Goal: Information Seeking & Learning: Find specific fact

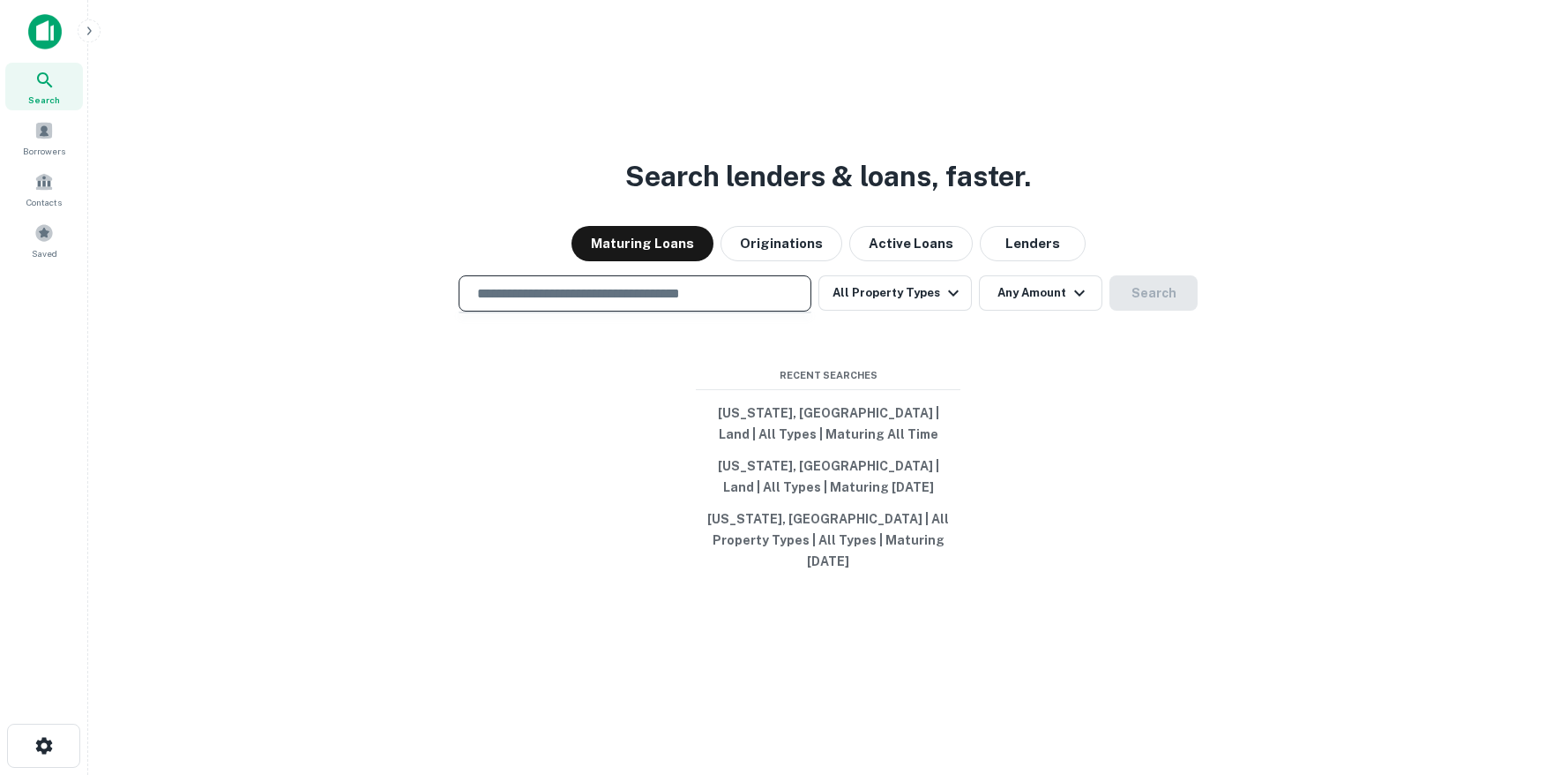
click at [570, 298] on input "text" at bounding box center [635, 293] width 336 height 20
click at [966, 383] on div "Search lenders & loans, faster. Maturing Loans Originations Active Loans Lender…" at bounding box center [828, 430] width 1452 height 775
click at [941, 311] on button "All Property Types" at bounding box center [895, 292] width 153 height 35
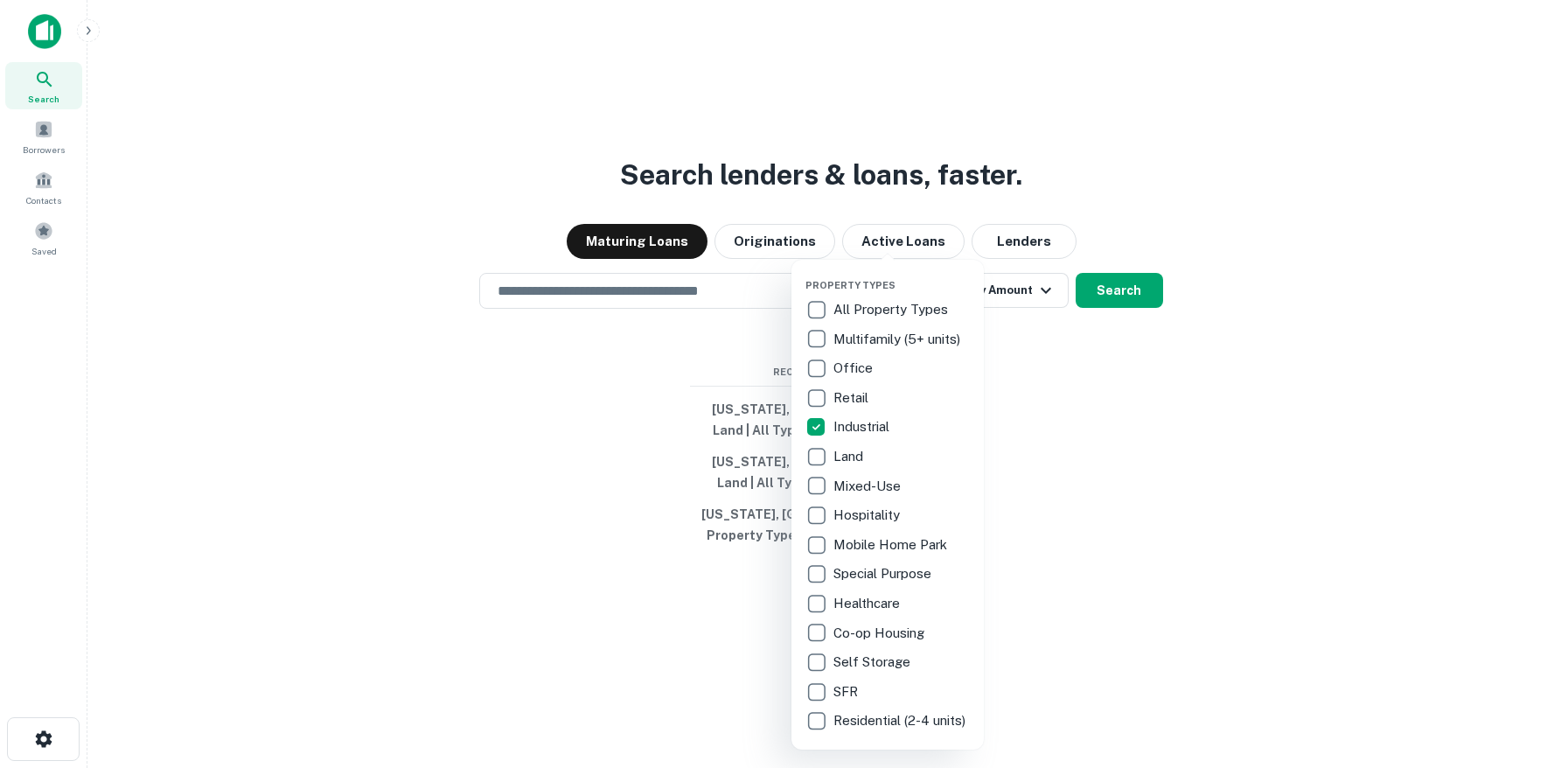
click at [1190, 436] on div at bounding box center [784, 384] width 1568 height 768
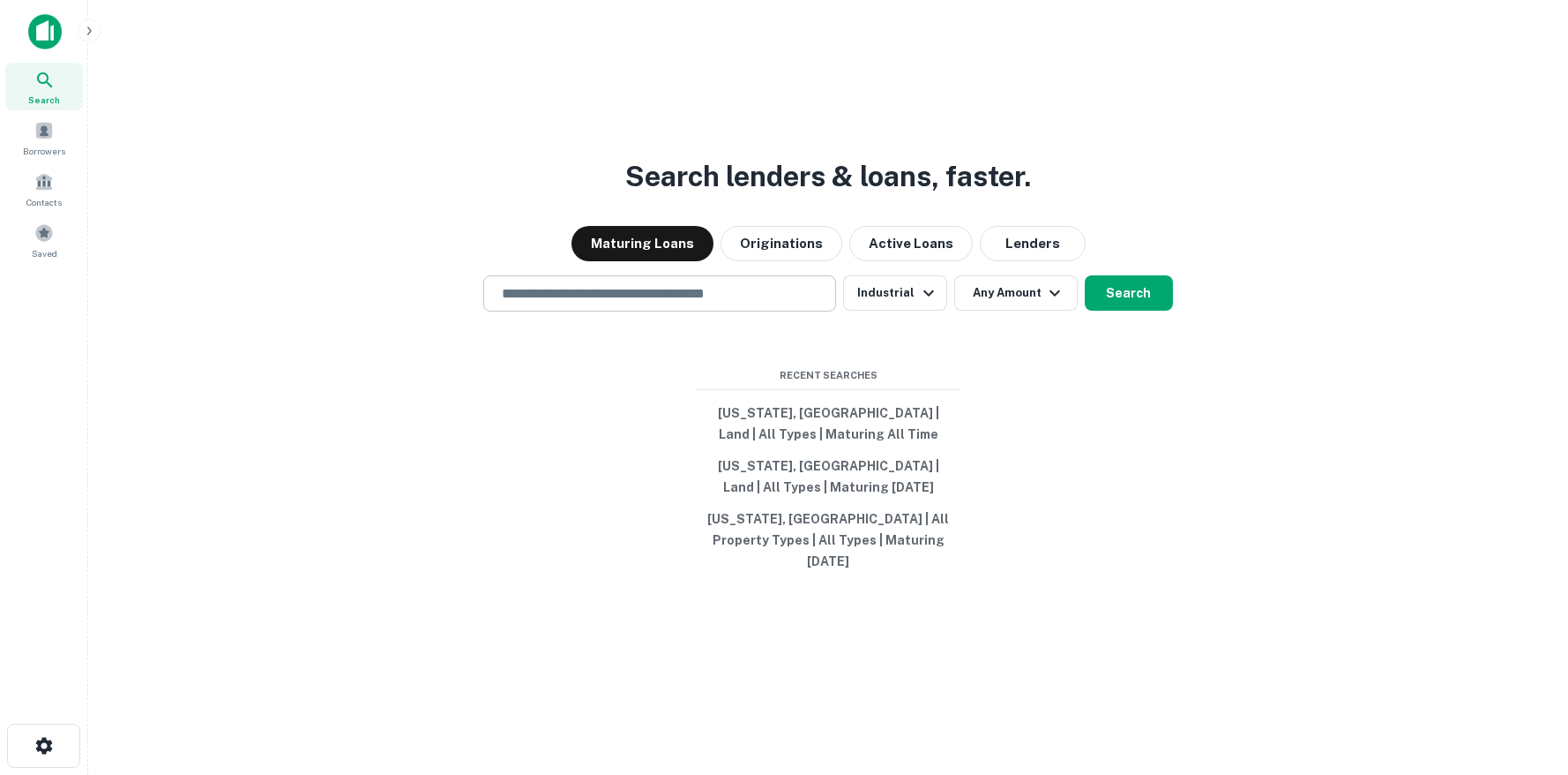
click at [736, 302] on input "text" at bounding box center [659, 293] width 336 height 20
click at [1173, 442] on div "**********" at bounding box center [828, 430] width 1452 height 775
click at [1140, 311] on button "Search" at bounding box center [1129, 292] width 89 height 35
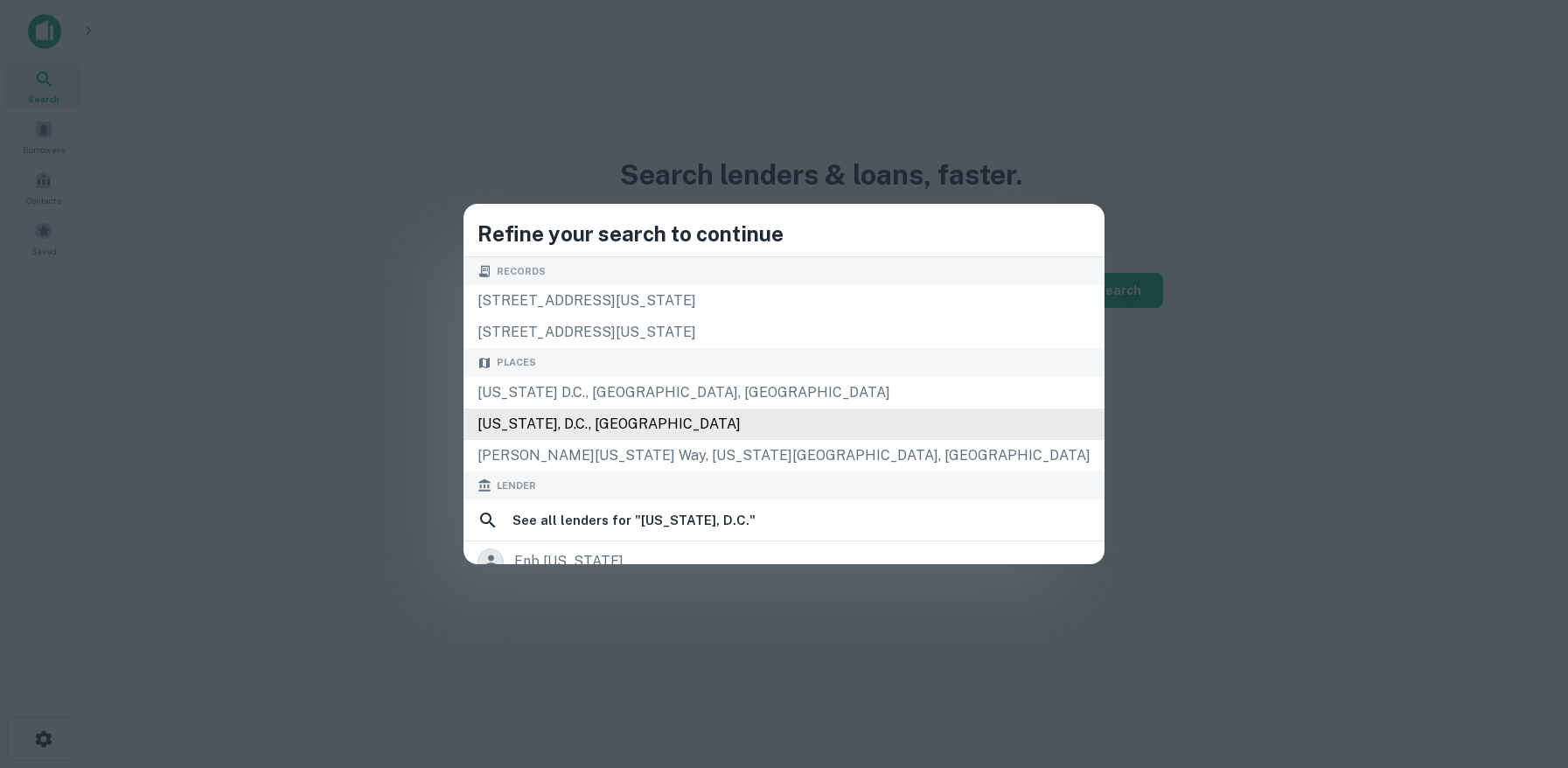
click at [746, 424] on div "[US_STATE], D.C., [GEOGRAPHIC_DATA]" at bounding box center [784, 424] width 641 height 32
type input "**********"
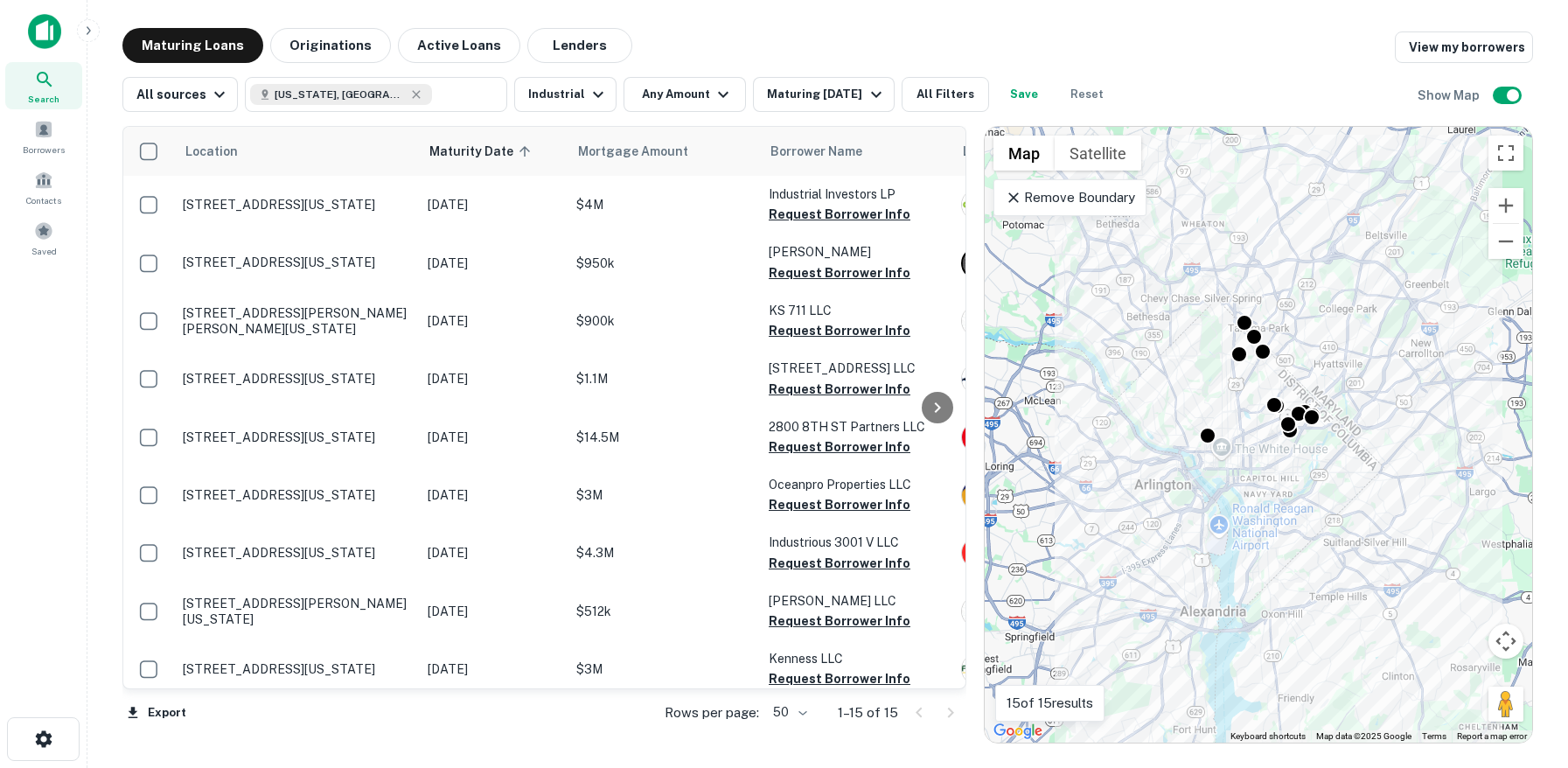
drag, startPoint x: 1322, startPoint y: 492, endPoint x: 1311, endPoint y: 553, distance: 62.0
click at [1310, 554] on div "To activate drag with keyboard, press Alt + Enter. Once in keyboard drag state,…" at bounding box center [1259, 434] width 548 height 616
click at [1509, 245] on button "Zoom out" at bounding box center [1506, 241] width 35 height 35
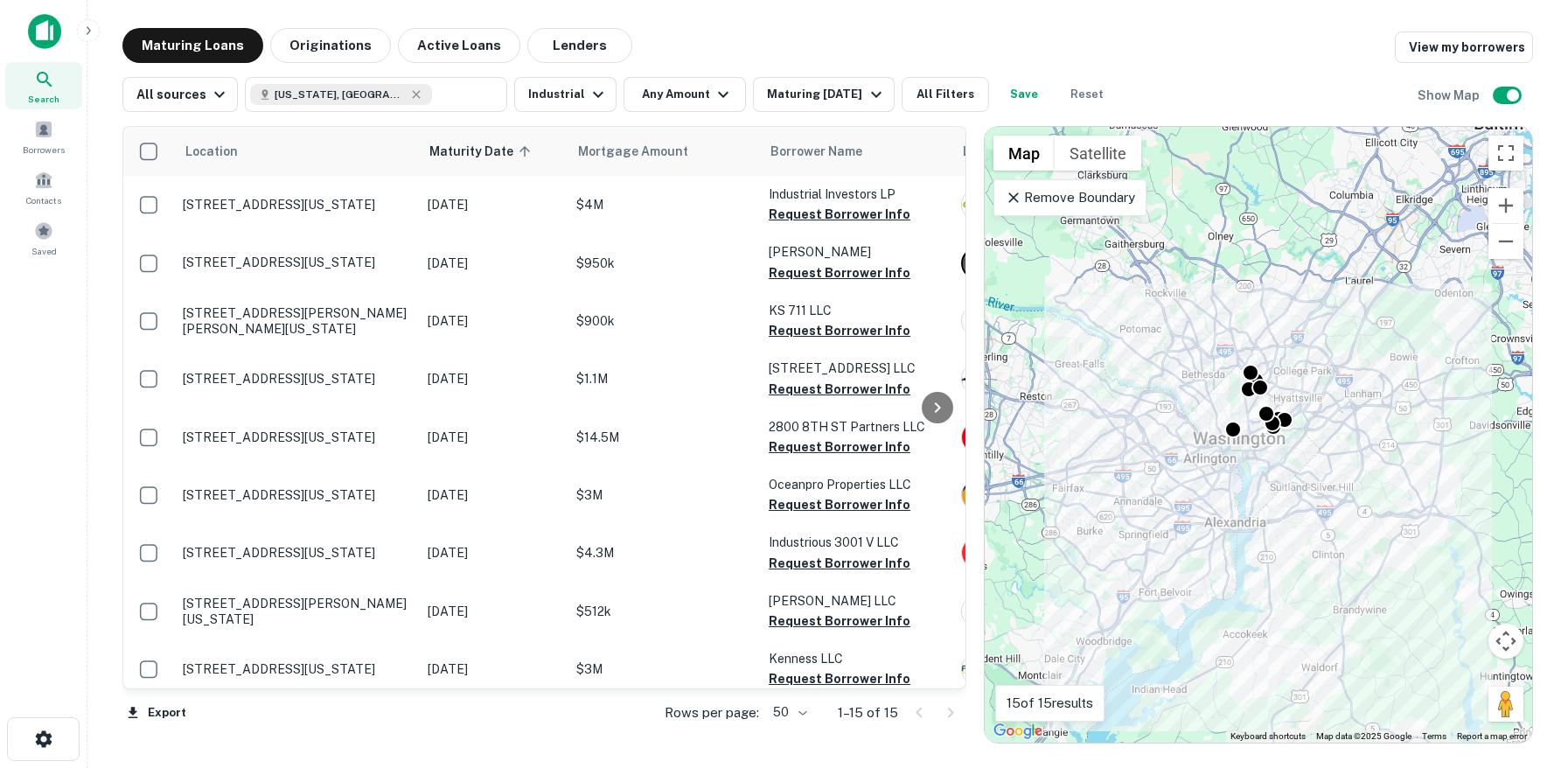
click at [1012, 197] on icon at bounding box center [1013, 197] width 11 height 11
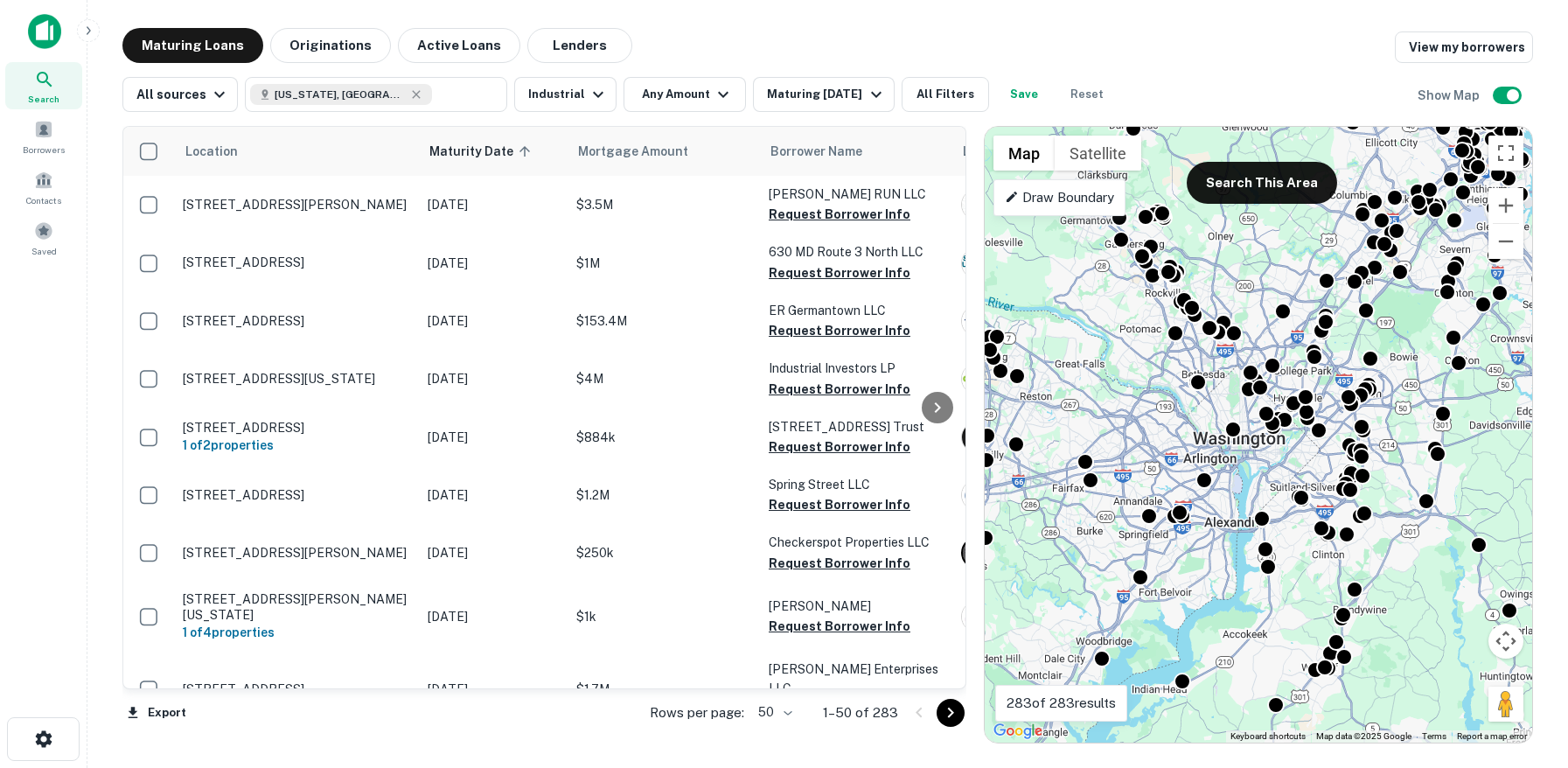
click at [1068, 198] on p "Draw Boundary" at bounding box center [1059, 197] width 110 height 21
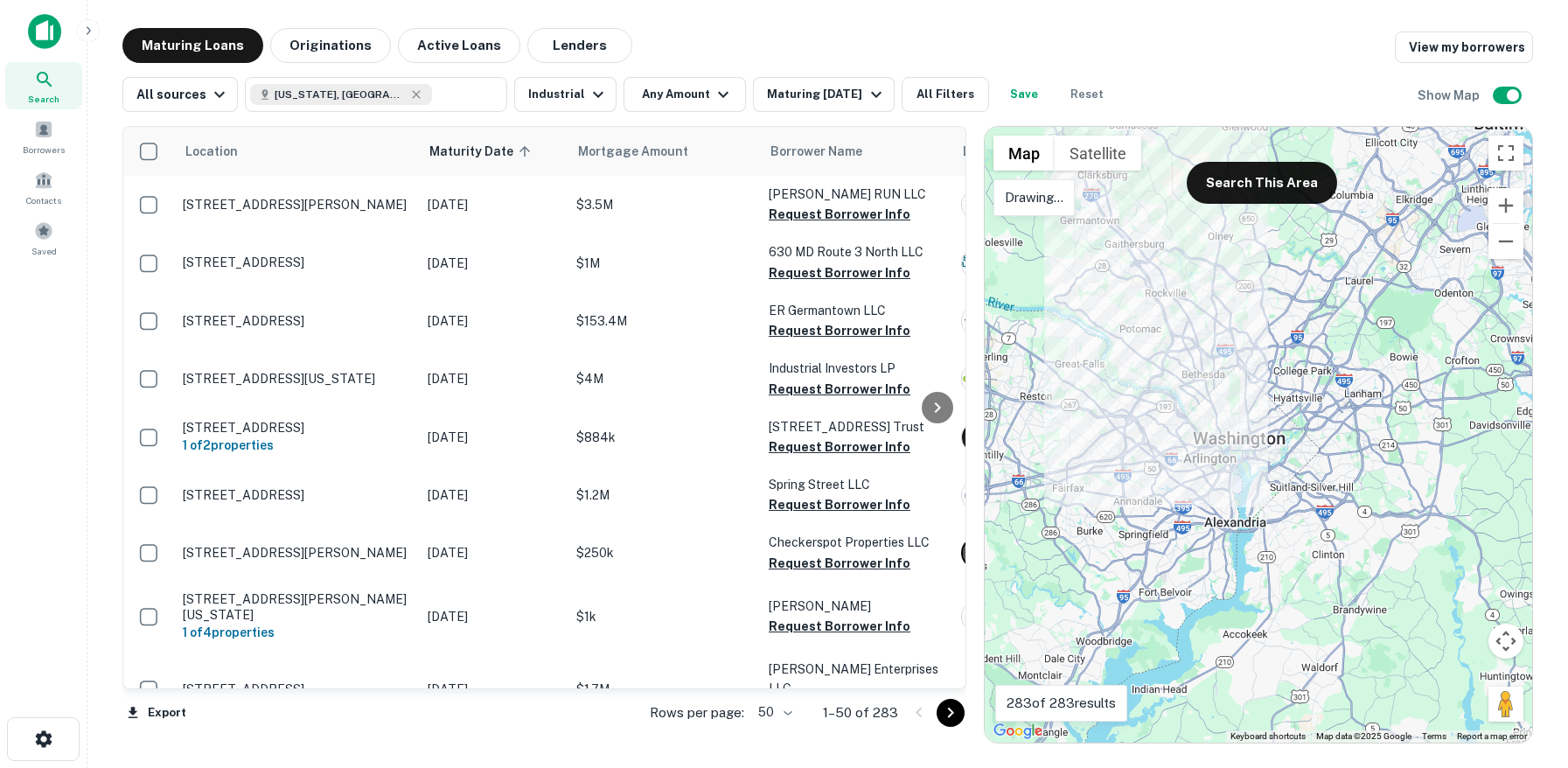
click at [1078, 216] on div at bounding box center [1259, 434] width 548 height 616
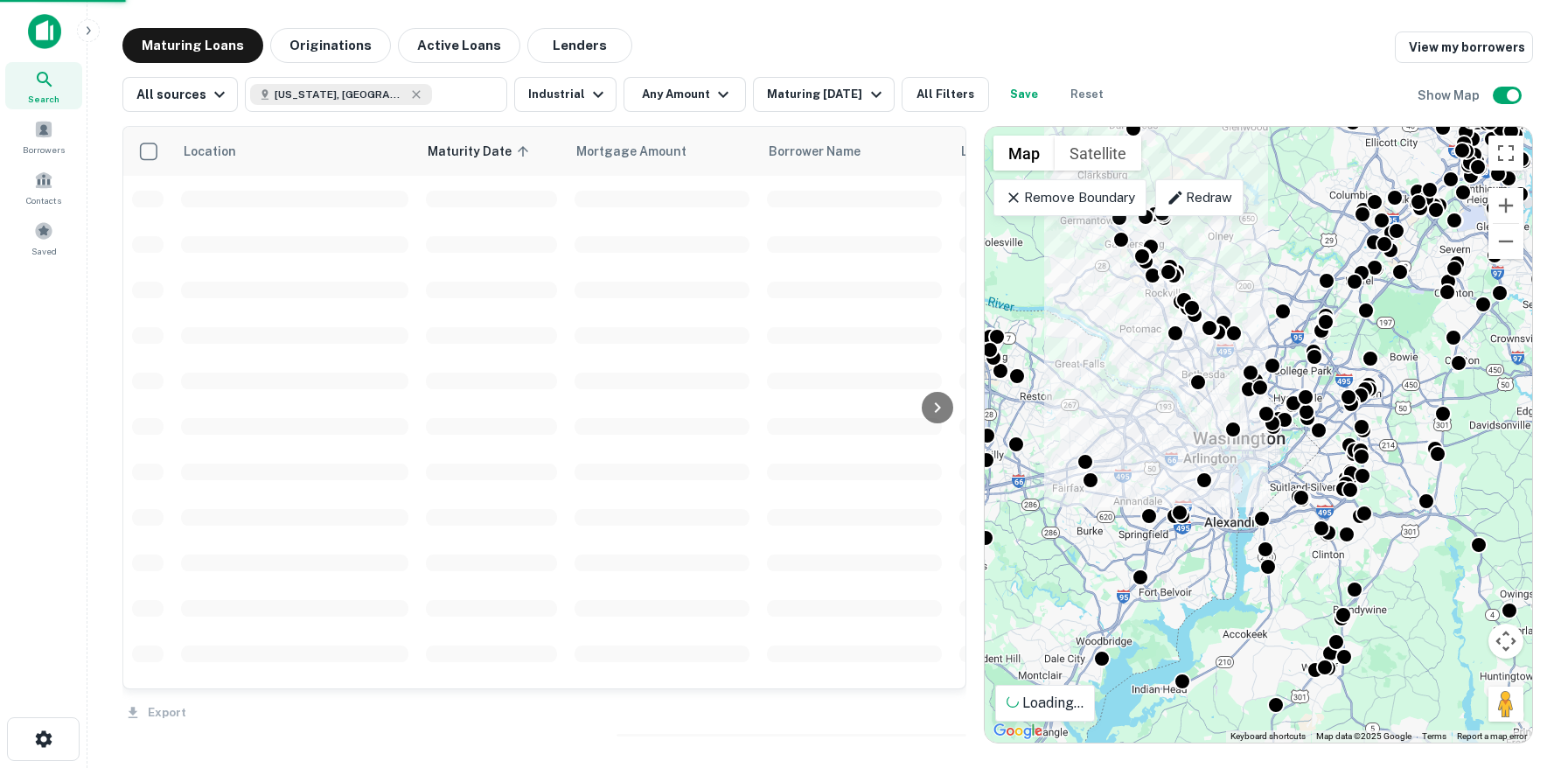
click at [1057, 193] on p "Remove Boundary" at bounding box center [1070, 197] width 130 height 21
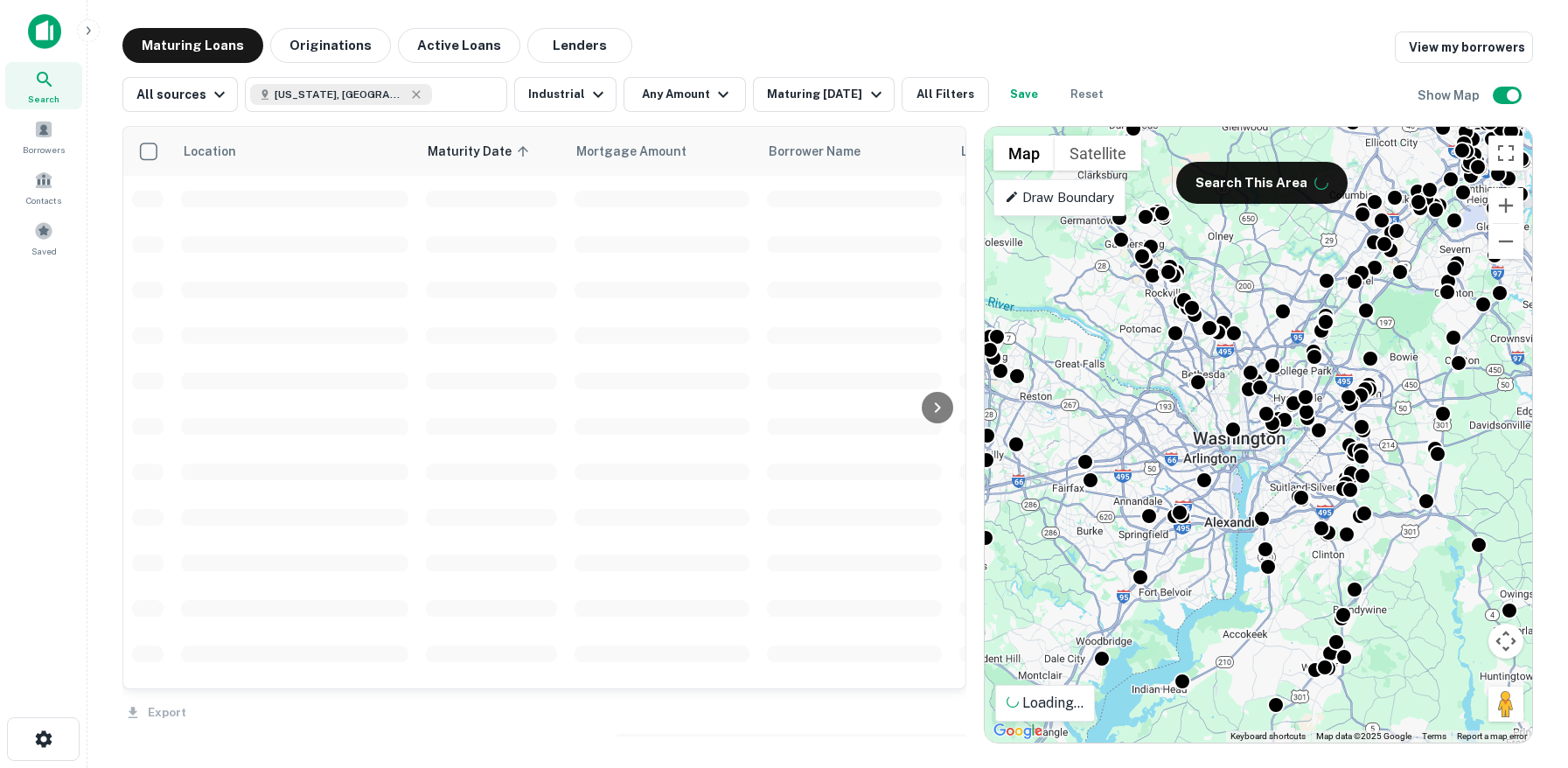
click at [1017, 204] on p "Draw Boundary" at bounding box center [1059, 197] width 110 height 21
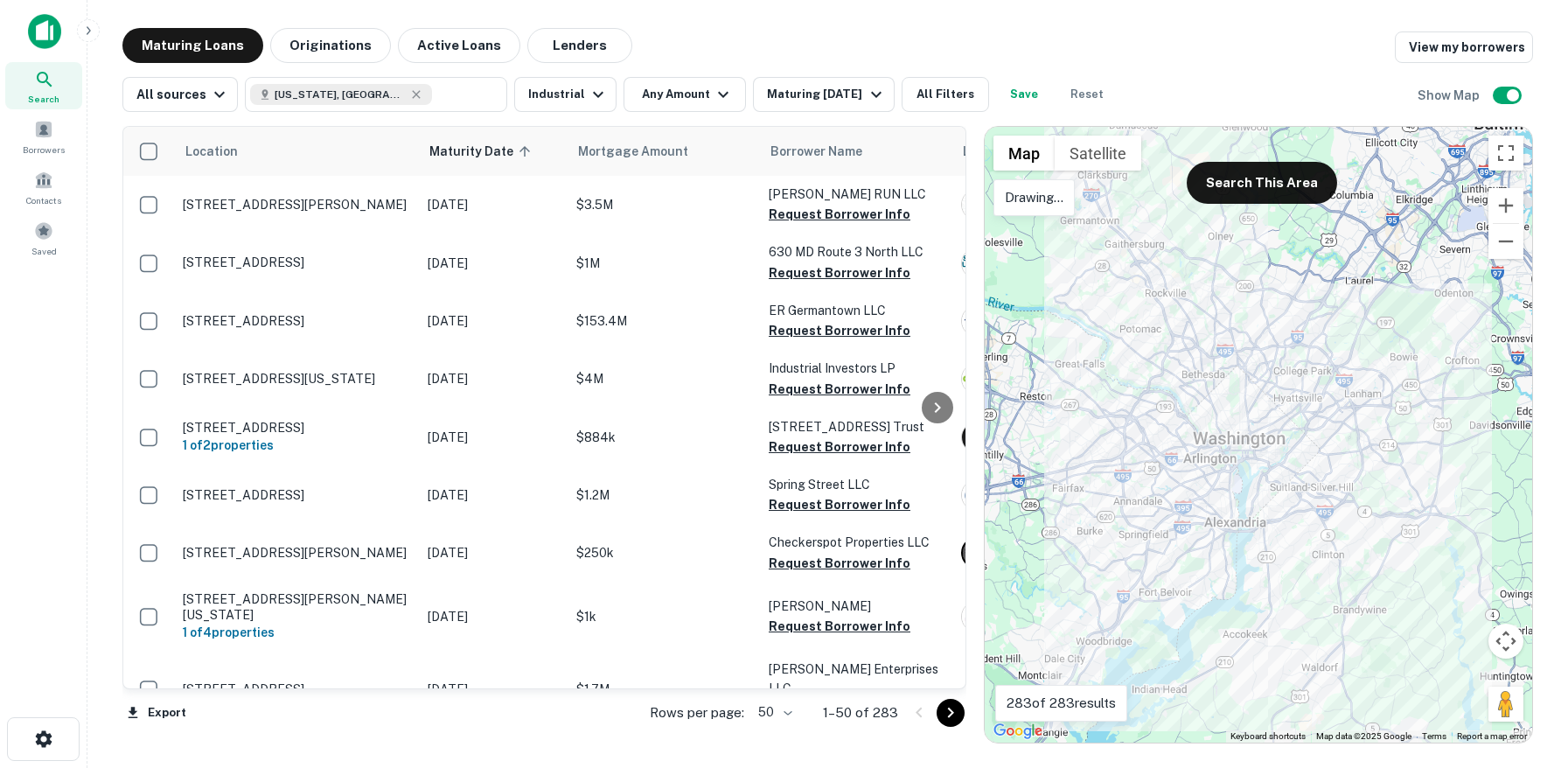
drag, startPoint x: 1183, startPoint y: 310, endPoint x: 1250, endPoint y: 236, distance: 99.8
click at [1188, 308] on div at bounding box center [1259, 434] width 548 height 616
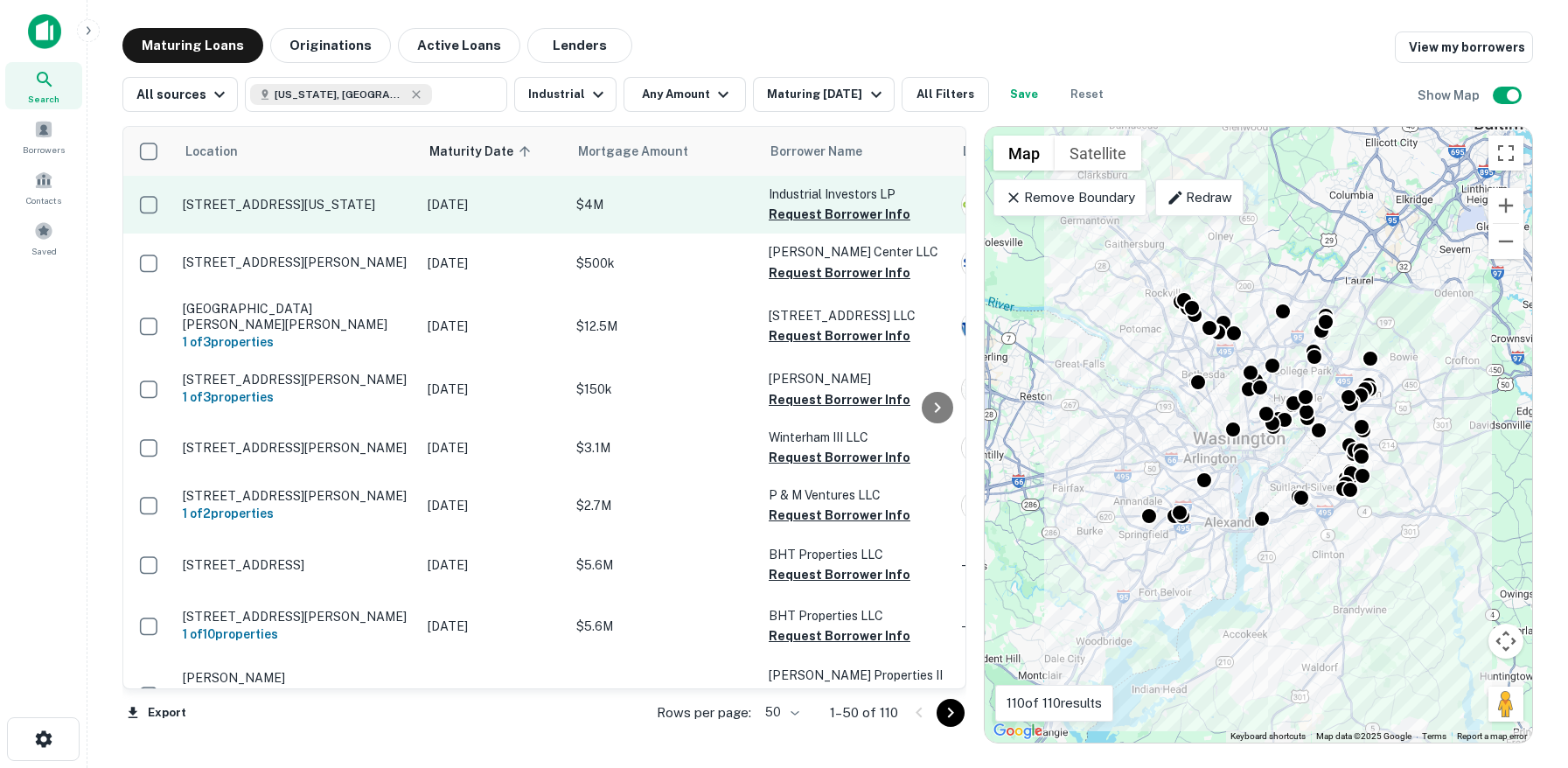
click at [353, 199] on p "[STREET_ADDRESS][US_STATE]" at bounding box center [296, 204] width 227 height 16
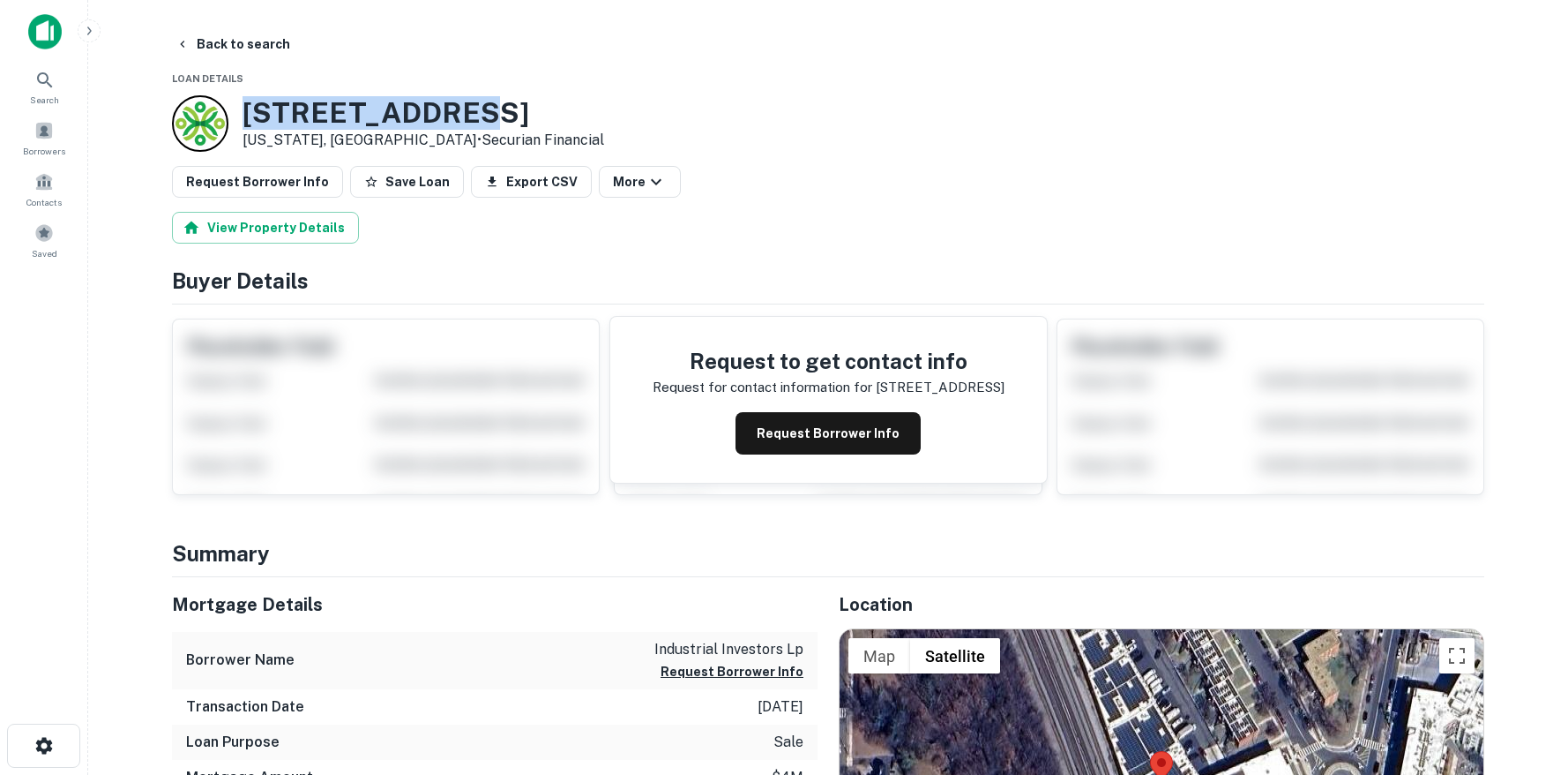
drag, startPoint x: 501, startPoint y: 103, endPoint x: 248, endPoint y: 110, distance: 253.1
click at [248, 110] on div "[STREET_ADDRESS][US_STATE] • Securian Financial" at bounding box center [828, 124] width 1312 height 57
copy h3 "[STREET_ADDRESS]"
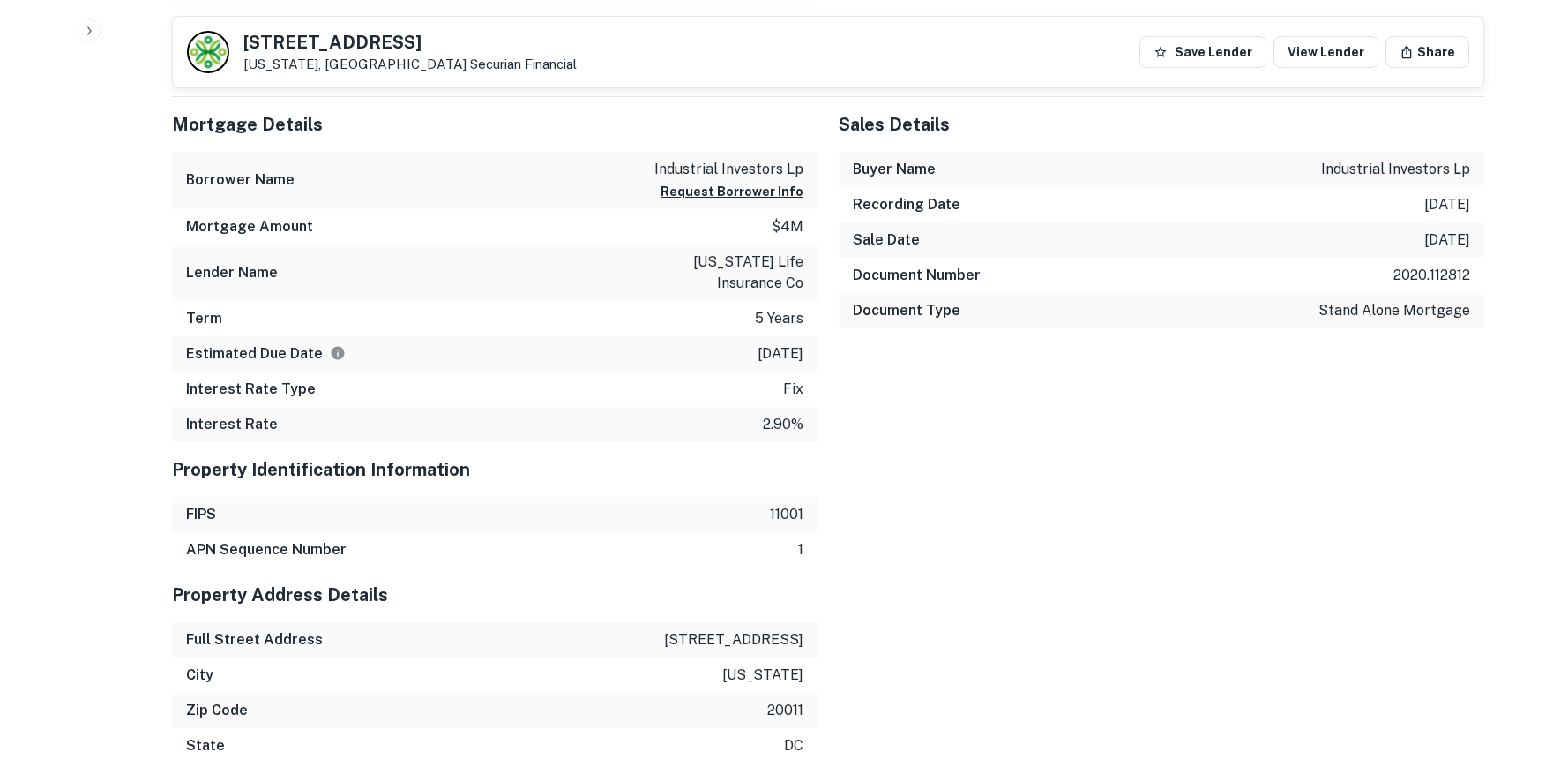
scroll to position [1096, 0]
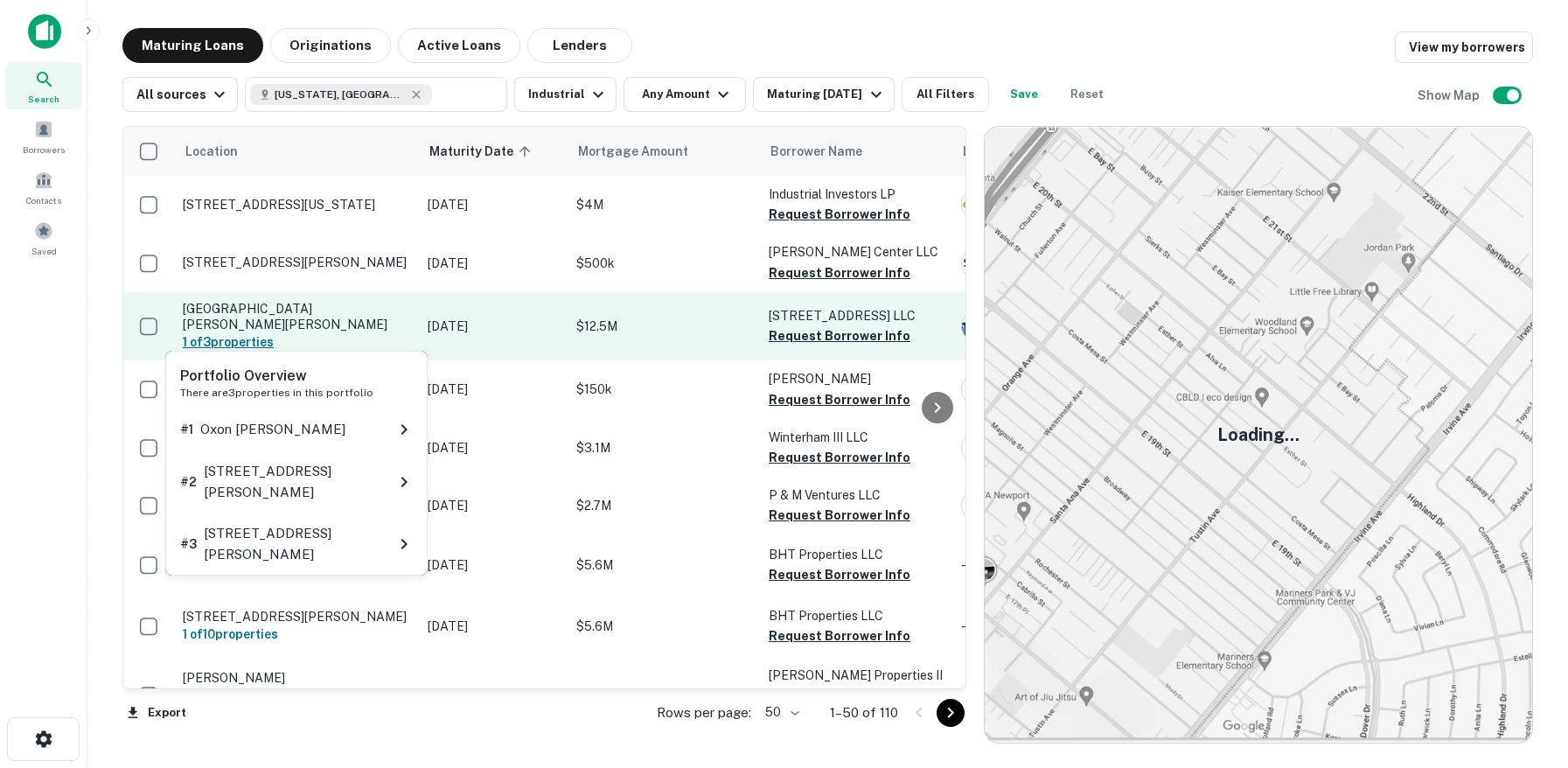
click at [403, 333] on h6 "1 of 3 properties" at bounding box center [296, 342] width 227 height 19
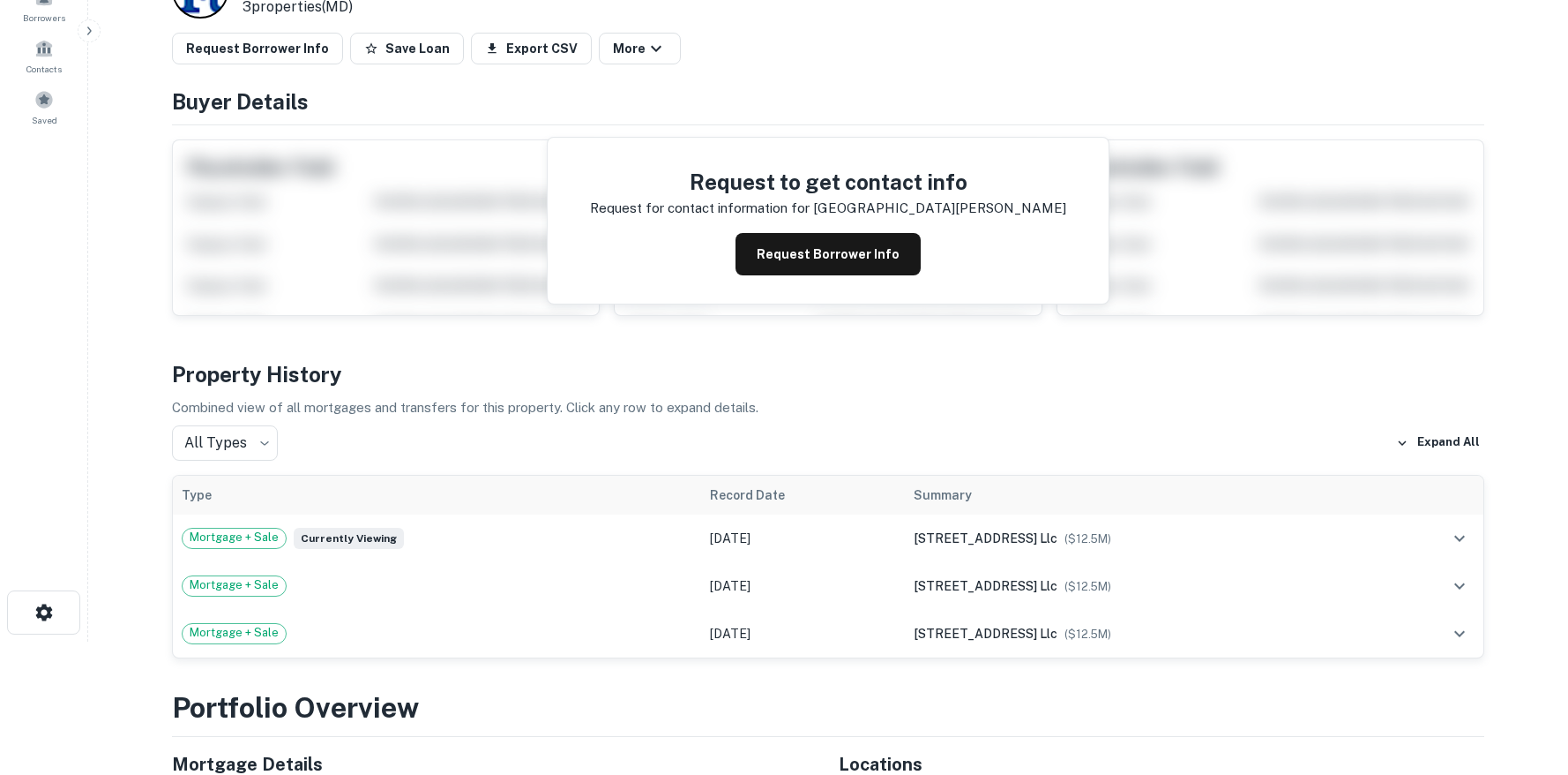
scroll to position [141, 0]
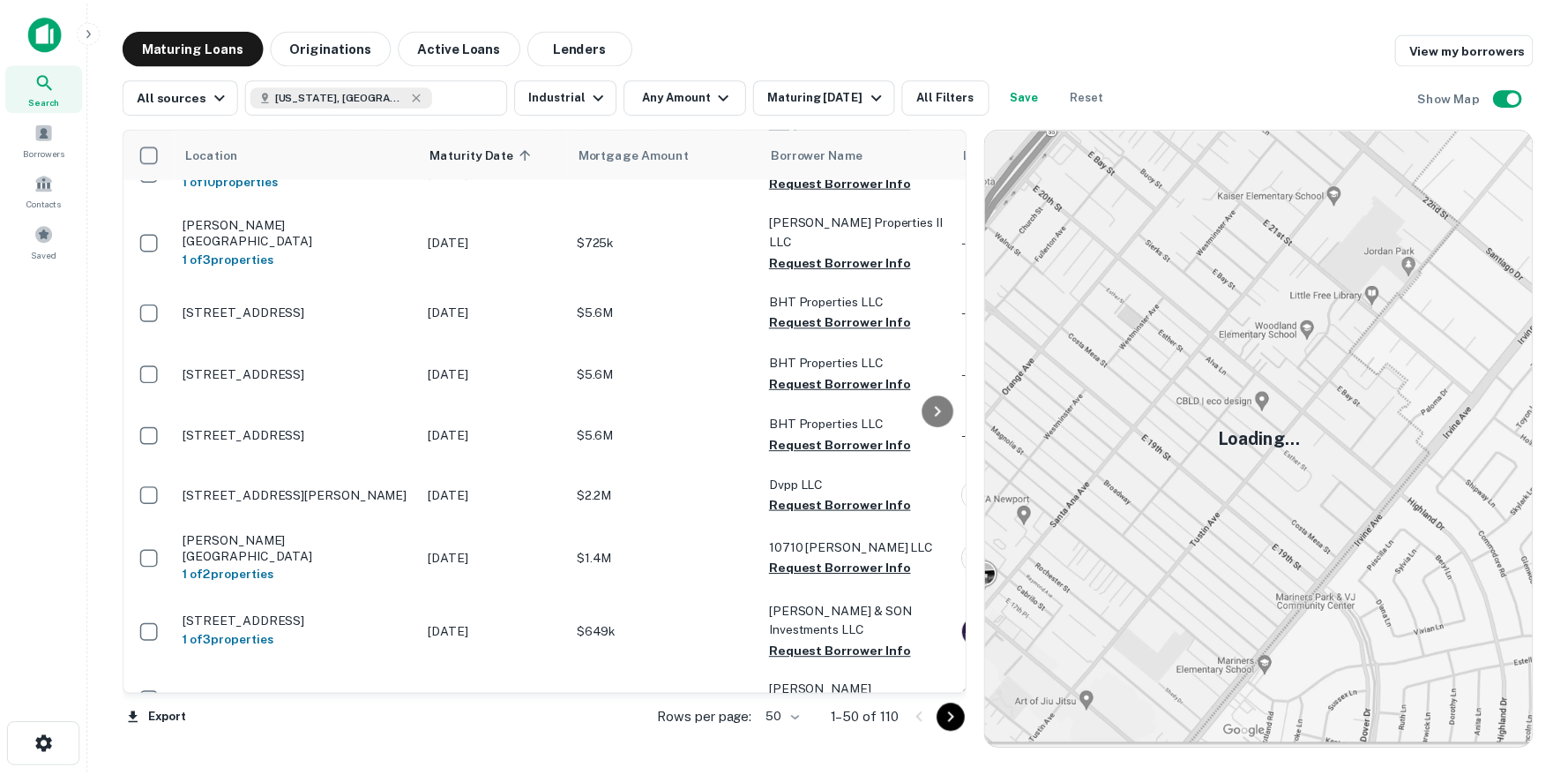
scroll to position [418, 0]
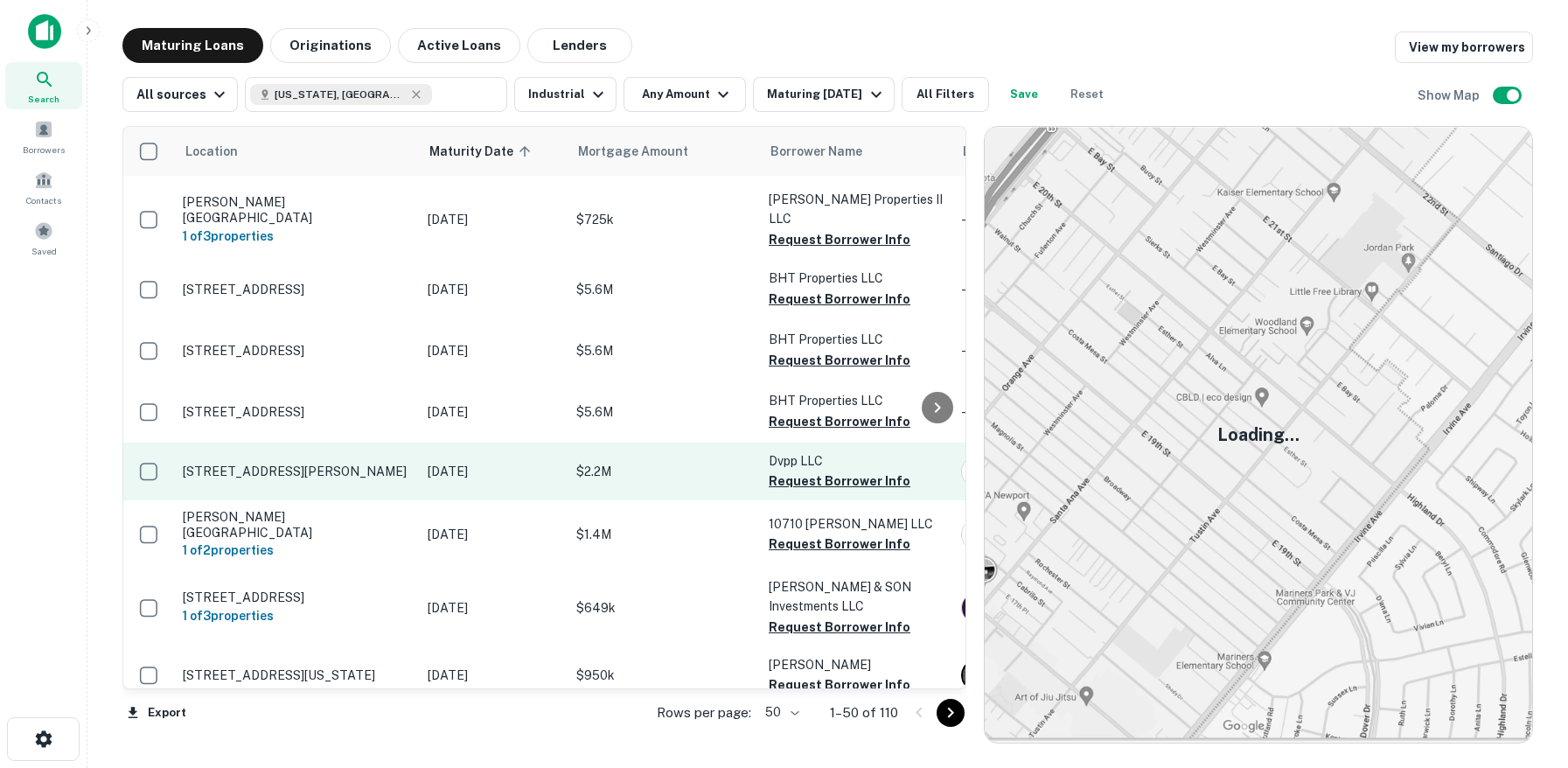
click at [274, 464] on p "[STREET_ADDRESS][PERSON_NAME]" at bounding box center [296, 472] width 227 height 16
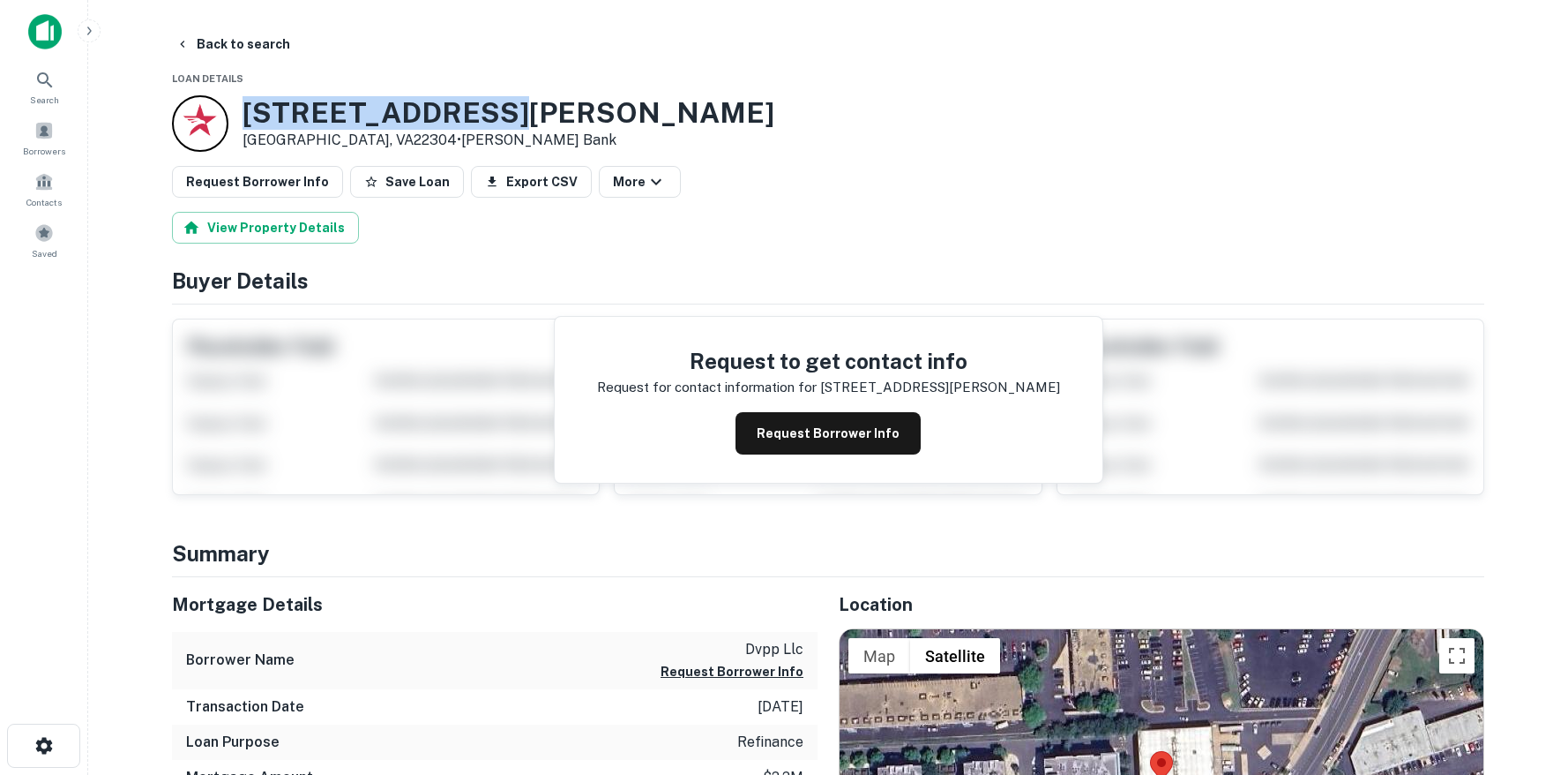
drag, startPoint x: 487, startPoint y: 113, endPoint x: 254, endPoint y: 120, distance: 233.1
click at [249, 120] on h3 "[STREET_ADDRESS][PERSON_NAME]" at bounding box center [509, 114] width 532 height 34
copy h3 "[STREET_ADDRESS][PERSON_NAME]"
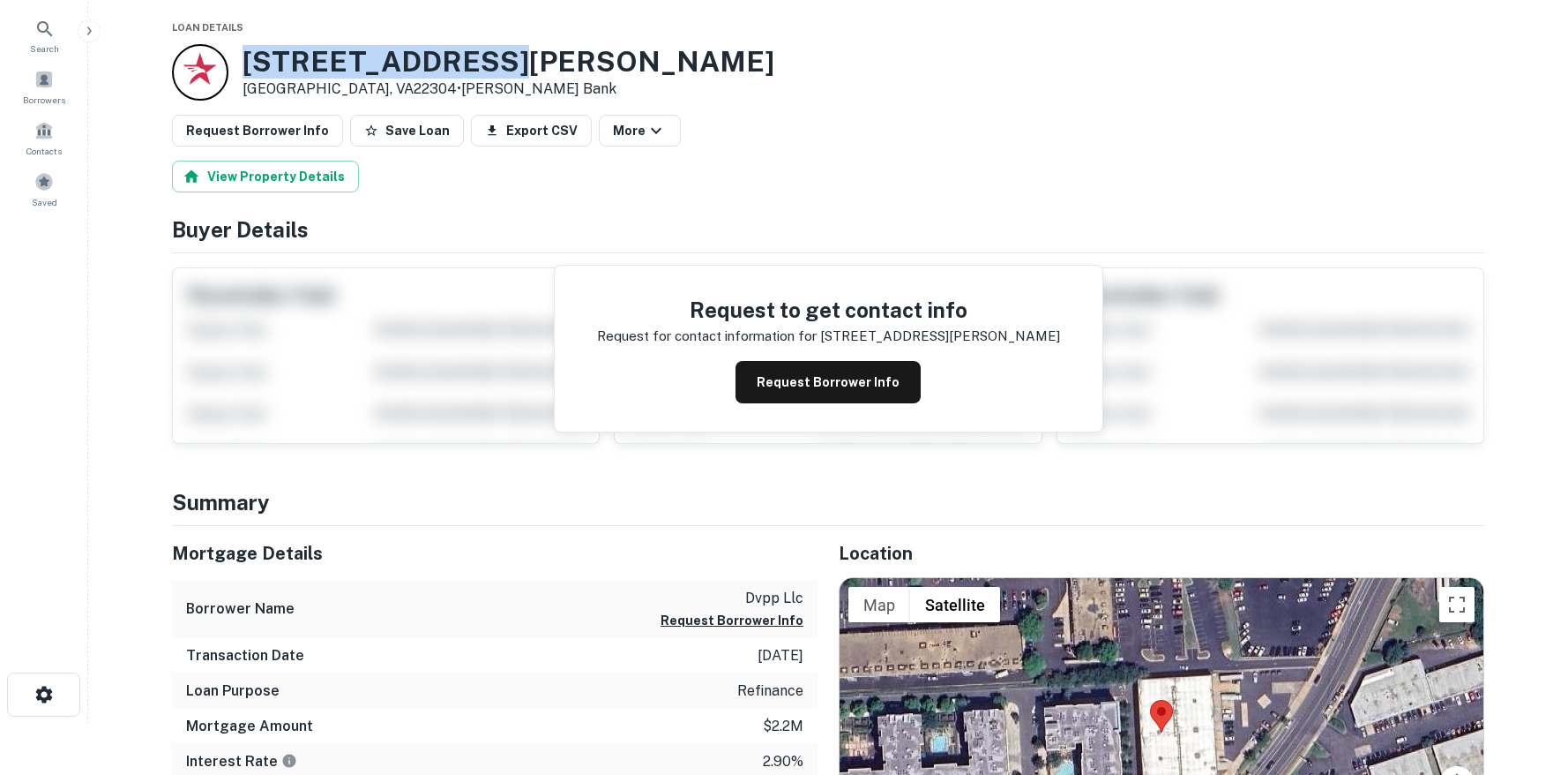
scroll to position [43, 0]
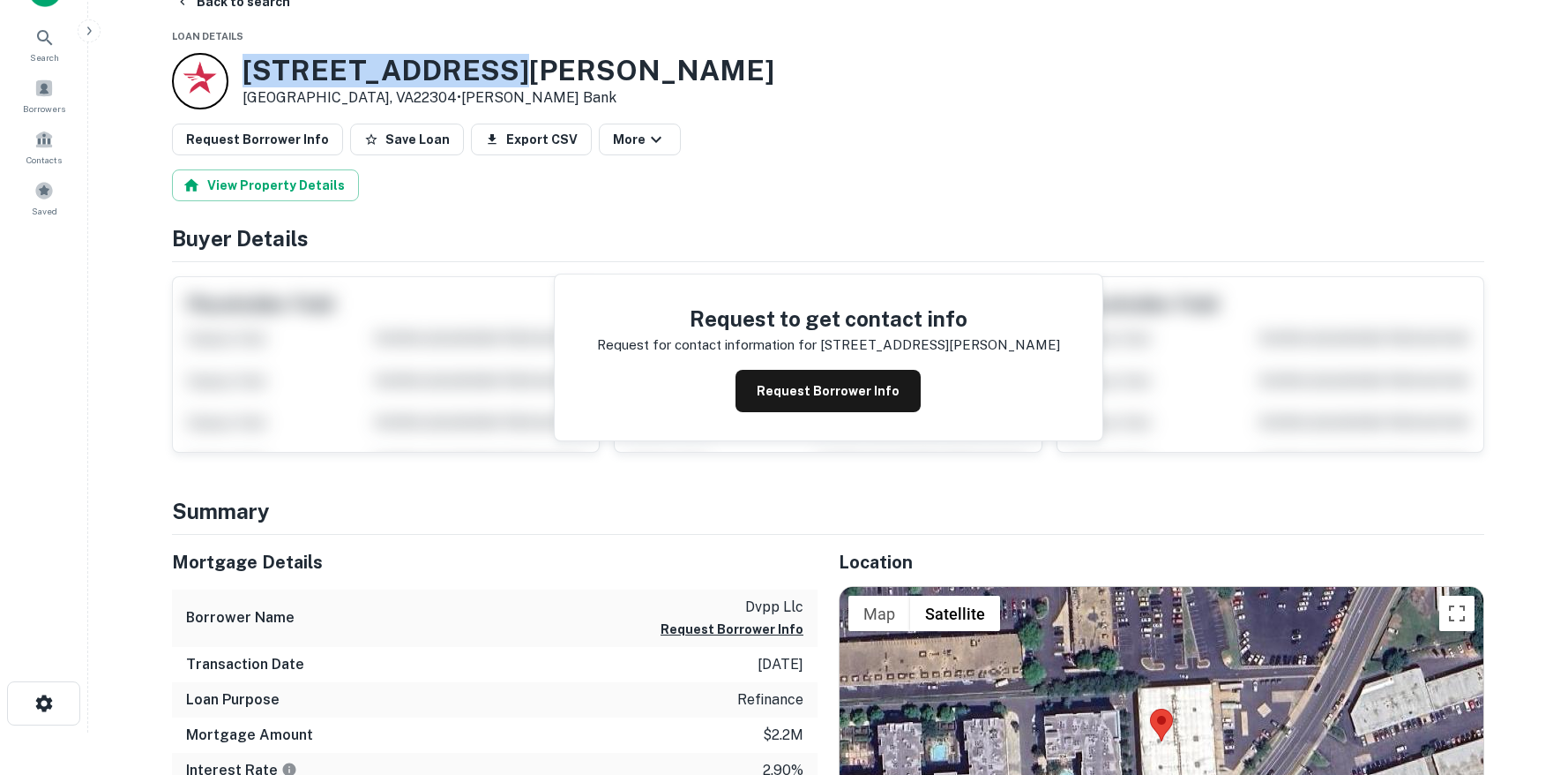
copy h3 "[STREET_ADDRESS][PERSON_NAME]"
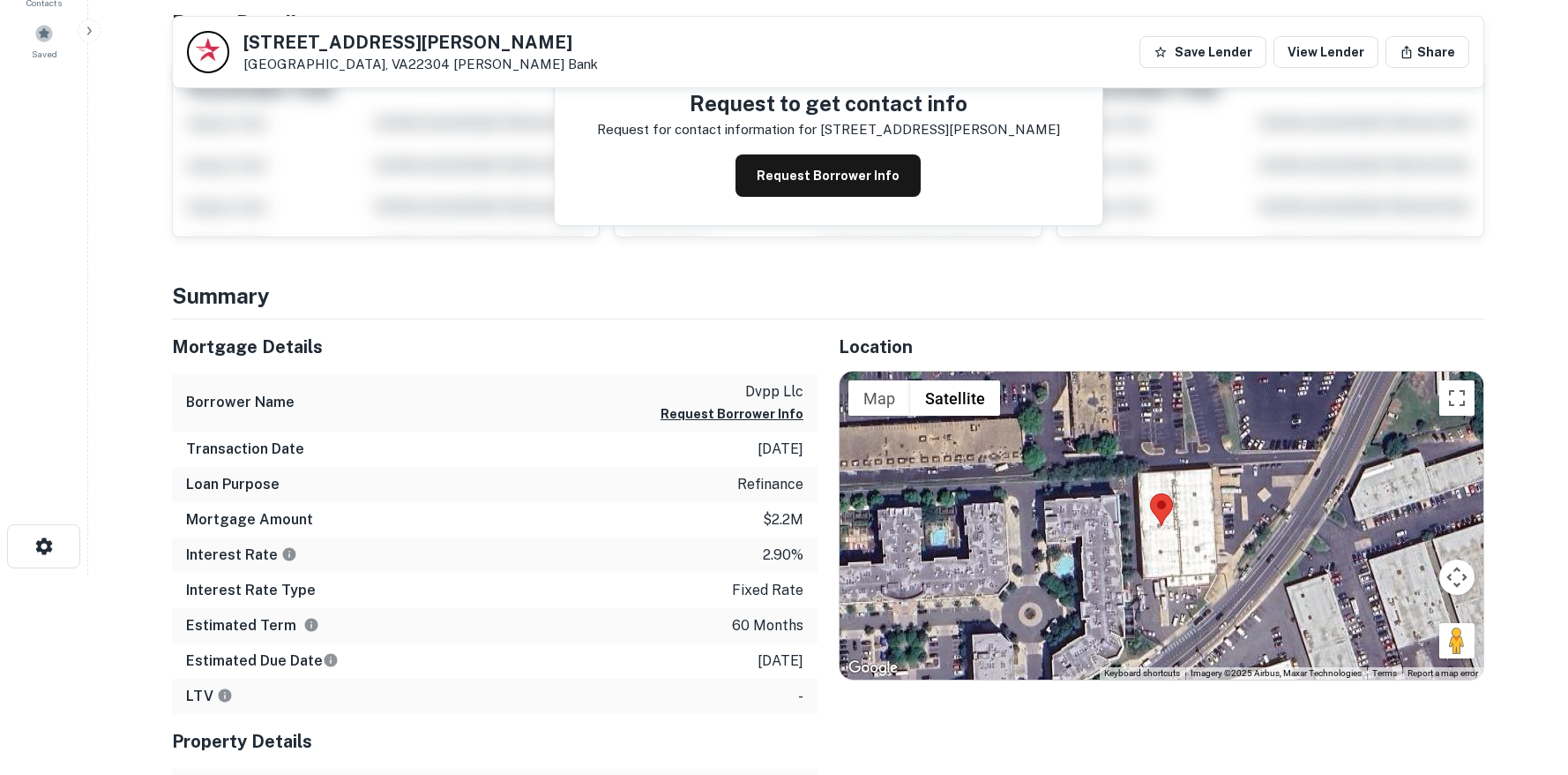
scroll to position [262, 0]
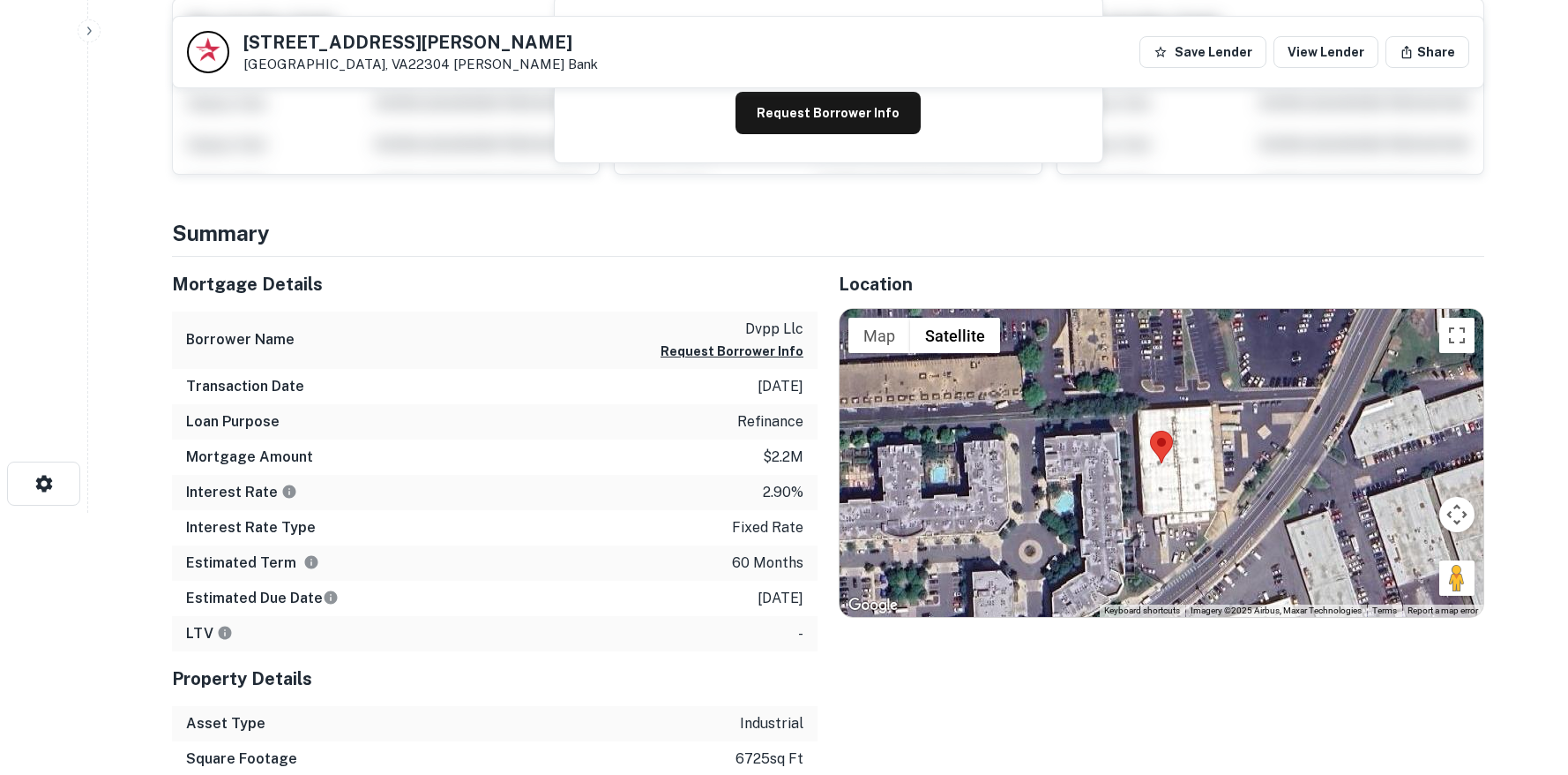
click at [118, 345] on main "Back to search [STREET_ADDRESS][PERSON_NAME] [PERSON_NAME] Bank Save Lender Vie…" at bounding box center [828, 126] width 1480 height 775
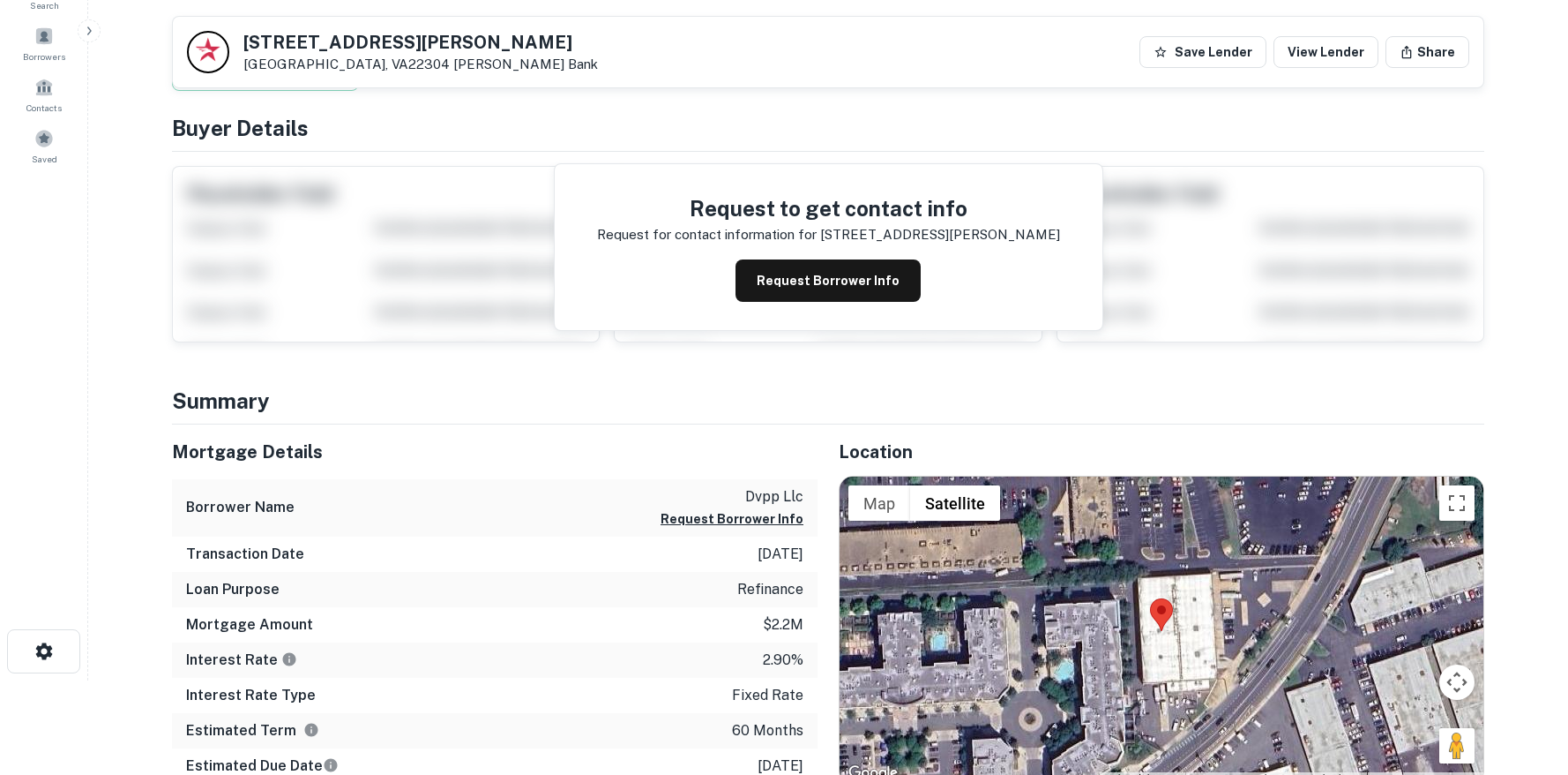
scroll to position [0, 0]
